Goal: Task Accomplishment & Management: Manage account settings

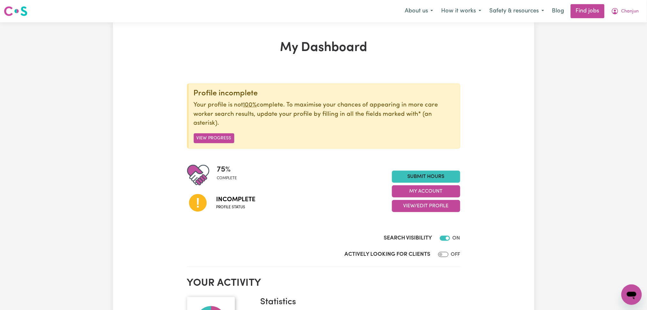
scroll to position [42, 0]
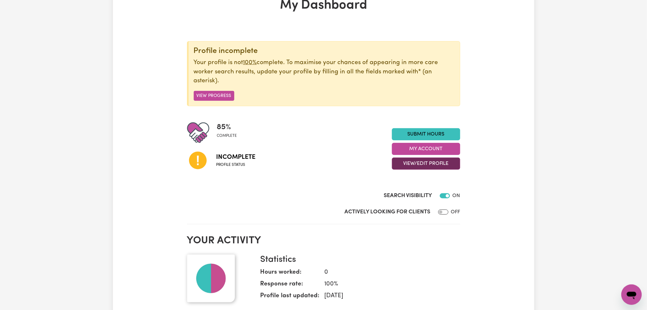
click at [417, 168] on button "View/Edit Profile" at bounding box center [426, 164] width 68 height 12
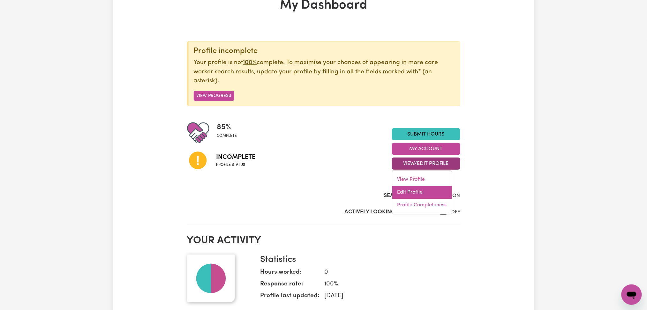
click at [408, 195] on link "Edit Profile" at bounding box center [423, 193] width 60 height 13
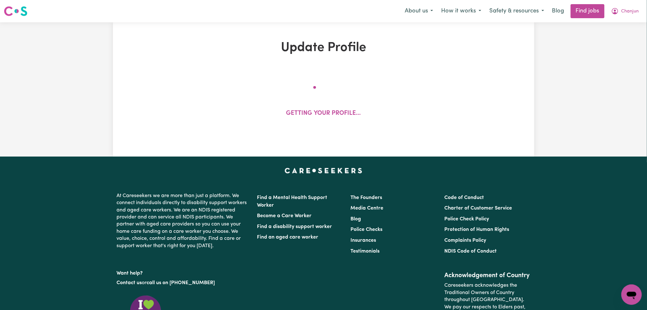
select select "female"
select select "Australian PR"
select select "Studying a healthcare related degree or qualification"
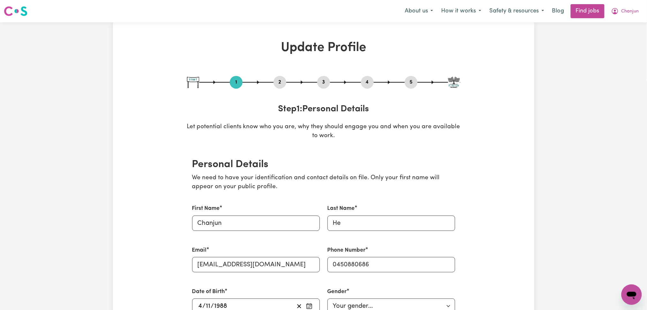
click at [280, 88] on div "2" at bounding box center [280, 82] width 13 height 13
click at [280, 77] on div "2" at bounding box center [280, 82] width 13 height 13
click at [282, 81] on button "2" at bounding box center [280, 82] width 13 height 8
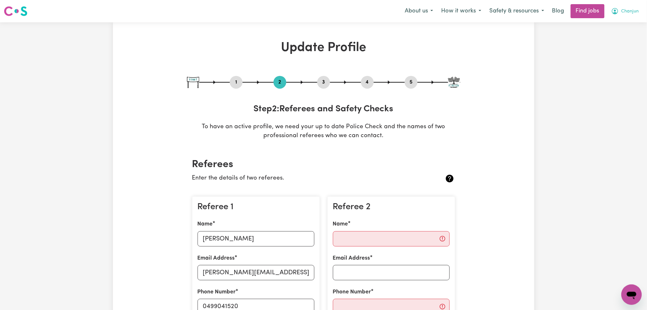
click at [617, 9] on icon "My Account" at bounding box center [616, 11] width 8 height 8
click at [628, 11] on span "Chanjun" at bounding box center [631, 11] width 18 height 7
click at [620, 47] on link "Logout" at bounding box center [618, 49] width 50 height 12
